Goal: Task Accomplishment & Management: Manage account settings

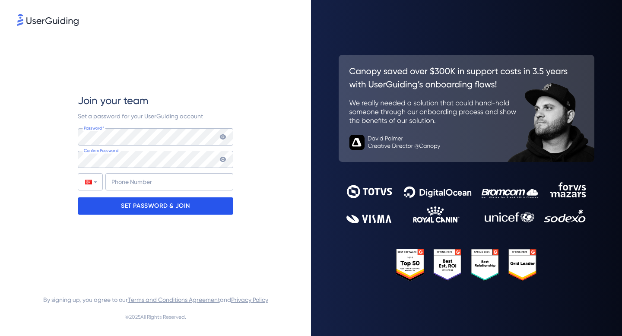
click at [96, 207] on div "SET PASSWORD & JOIN" at bounding box center [156, 206] width 156 height 17
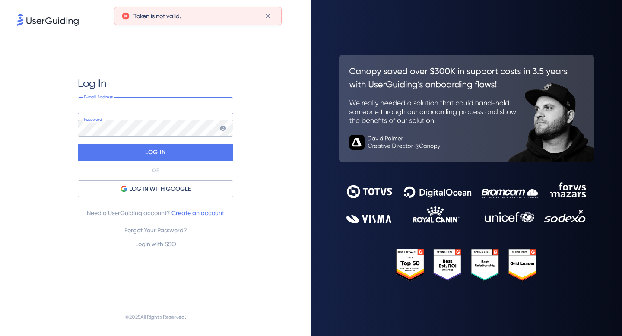
type input "[EMAIL_ADDRESS][DOMAIN_NAME]"
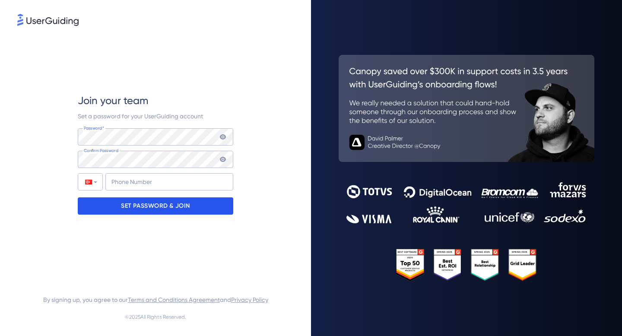
click at [89, 201] on div "SET PASSWORD & JOIN" at bounding box center [156, 206] width 156 height 17
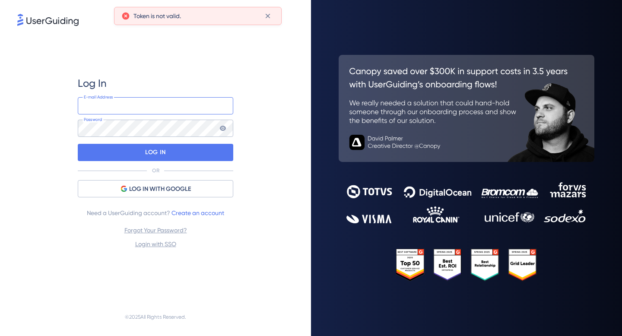
type input "[EMAIL_ADDRESS][DOMAIN_NAME]"
click at [163, 230] on link "Forgot Your Password?" at bounding box center [155, 230] width 63 height 7
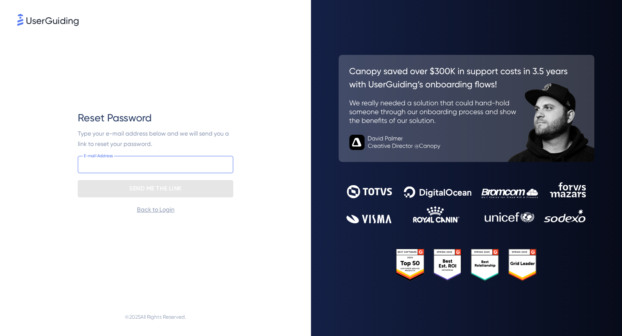
click at [144, 166] on input "email" at bounding box center [156, 164] width 156 height 17
type input "[EMAIL_ADDRESS][DOMAIN_NAME]"
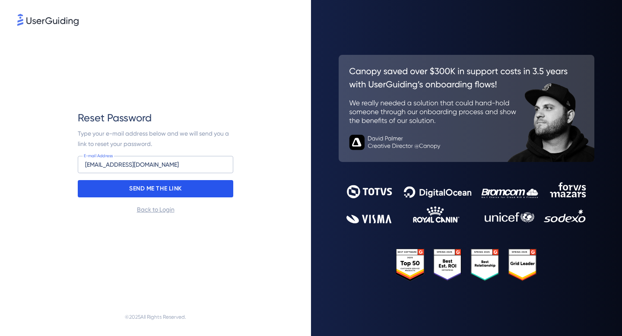
click at [146, 193] on p "SEND ME THE LINK" at bounding box center [155, 189] width 53 height 14
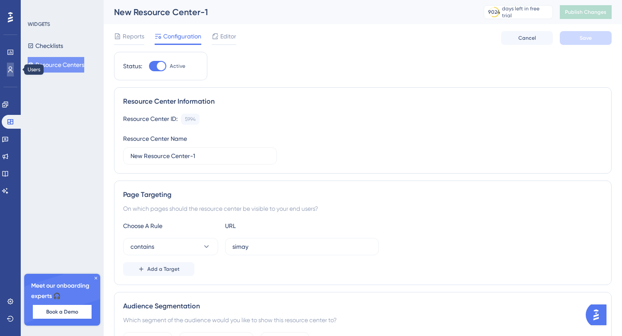
click at [13, 70] on icon at bounding box center [10, 69] width 7 height 7
